Goal: Communication & Community: Answer question/provide support

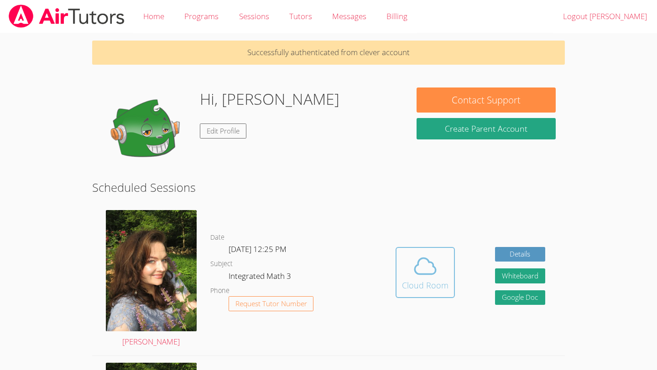
click at [429, 286] on div "Cloud Room" at bounding box center [425, 285] width 47 height 13
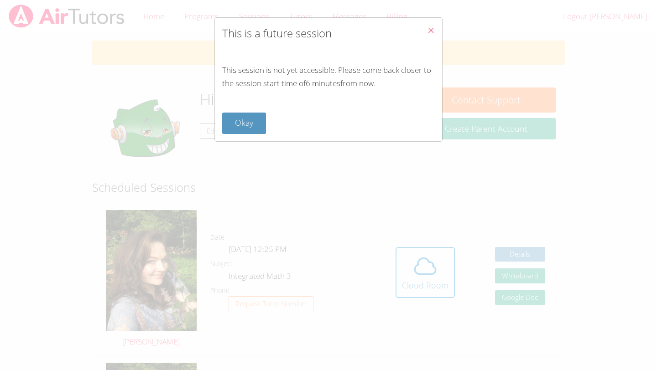
click at [429, 38] on button "Close" at bounding box center [431, 32] width 22 height 28
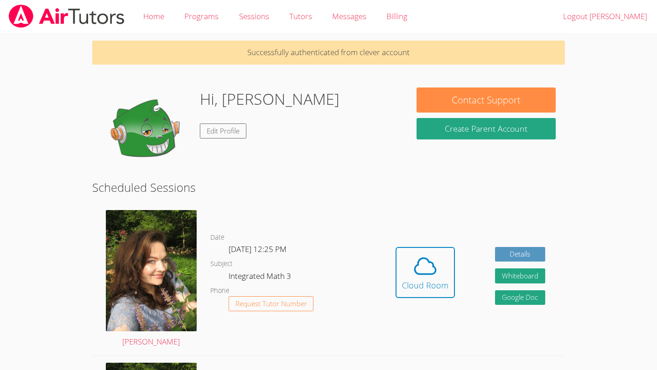
click at [197, 250] on div "[PERSON_NAME]" at bounding box center [151, 279] width 118 height 152
click at [177, 256] on img at bounding box center [151, 270] width 91 height 121
click at [424, 290] on div "Cloud Room" at bounding box center [425, 285] width 47 height 13
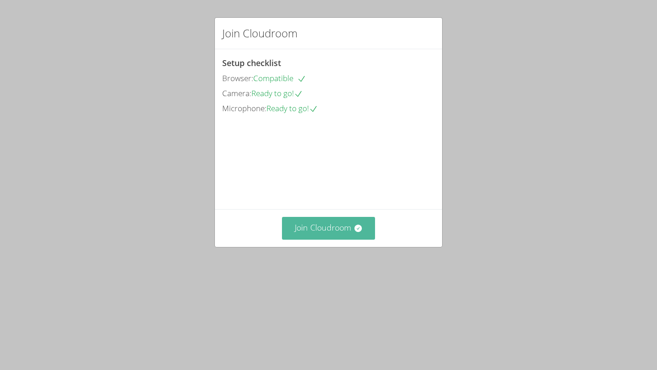
click at [352, 240] on button "Join Cloudroom" at bounding box center [329, 228] width 94 height 22
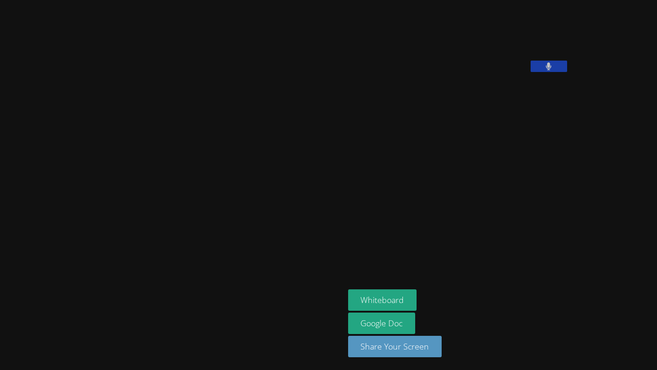
click at [36, 54] on div at bounding box center [172, 185] width 337 height 363
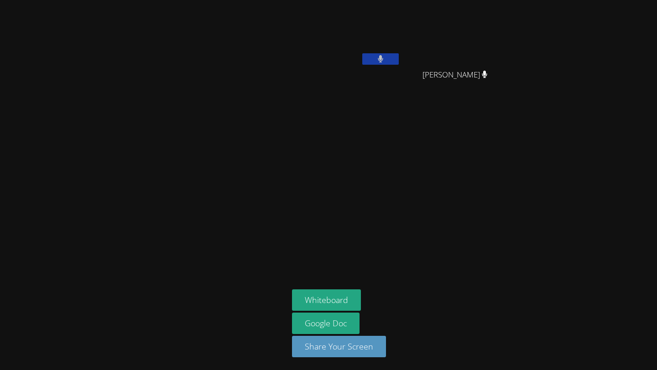
click at [389, 57] on button at bounding box center [380, 58] width 36 height 11
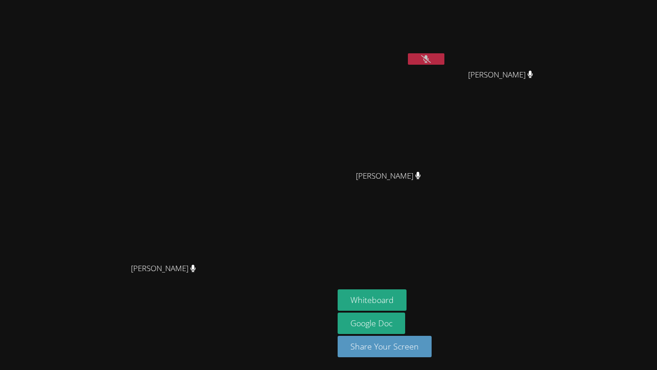
click at [444, 56] on button at bounding box center [426, 58] width 36 height 11
click at [444, 58] on button at bounding box center [426, 58] width 36 height 11
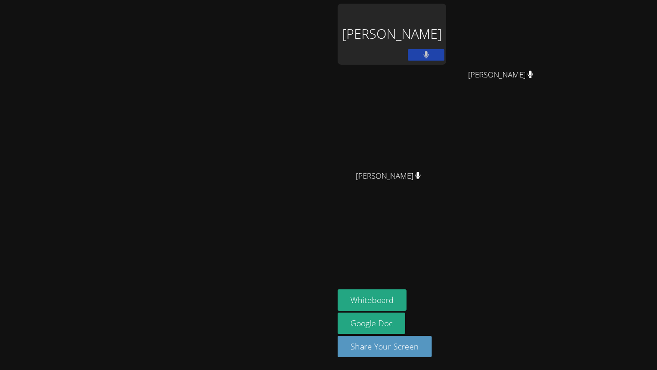
click at [444, 56] on button at bounding box center [426, 54] width 36 height 11
click at [444, 52] on button at bounding box center [426, 54] width 36 height 11
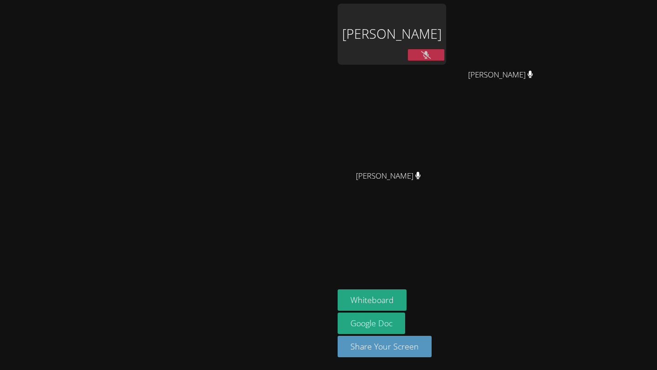
click at [444, 52] on button at bounding box center [426, 54] width 36 height 11
click at [444, 54] on button at bounding box center [426, 54] width 36 height 11
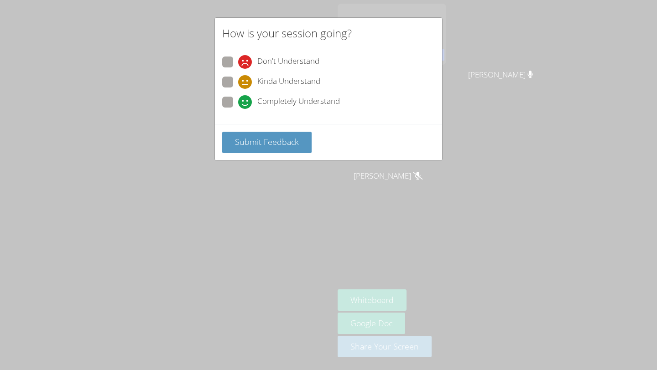
click at [238, 109] on span at bounding box center [238, 109] width 0 height 0
click at [238, 104] on input "Completely Understand" at bounding box center [242, 101] width 8 height 8
radio input "true"
click at [250, 149] on button "Submit Feedback" at bounding box center [266, 142] width 89 height 21
